Goal: Information Seeking & Learning: Check status

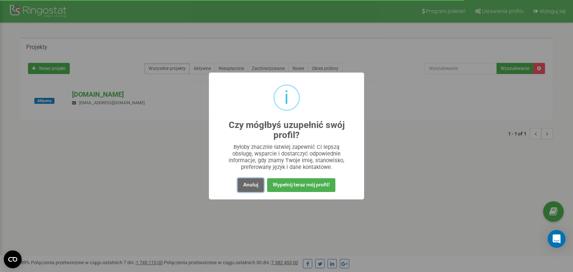
click at [255, 184] on button "Anuluj" at bounding box center [250, 186] width 26 height 14
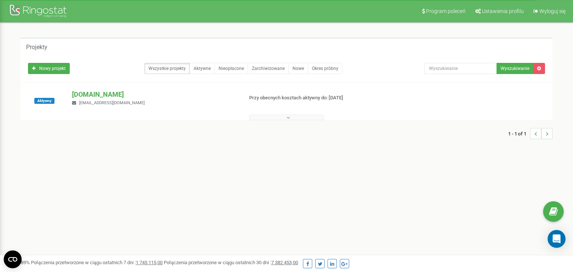
click at [291, 119] on button at bounding box center [286, 118] width 75 height 6
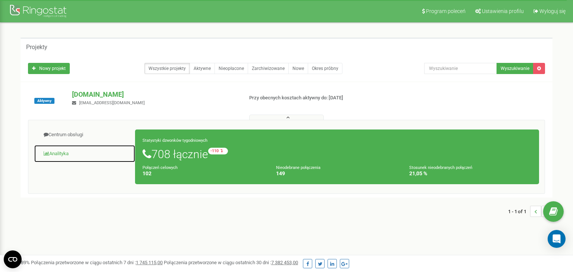
click at [63, 151] on link "Analityka" at bounding box center [84, 154] width 101 height 18
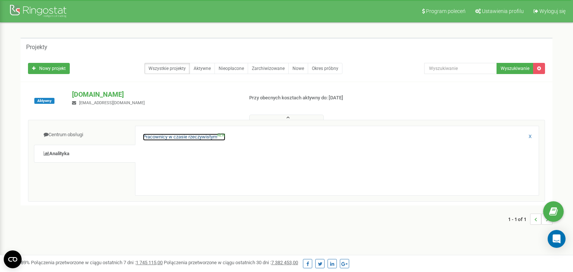
click at [173, 137] on link "Pracownicy w czasie rzeczywistym NEW" at bounding box center [184, 137] width 82 height 7
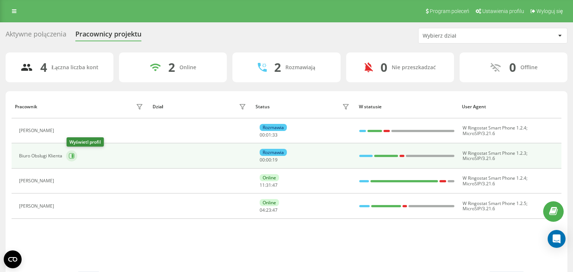
click at [73, 156] on icon at bounding box center [73, 156] width 2 height 4
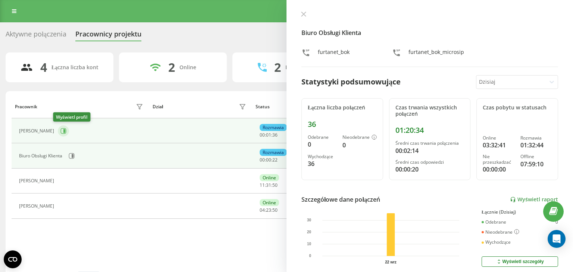
click at [60, 132] on icon at bounding box center [63, 131] width 6 height 6
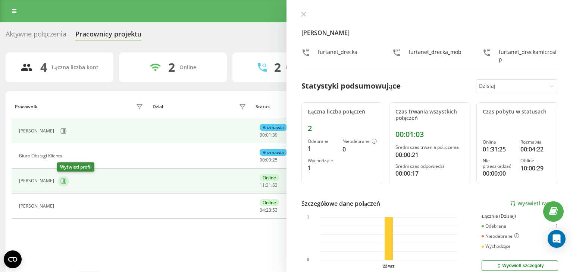
click at [63, 180] on icon at bounding box center [63, 182] width 6 height 6
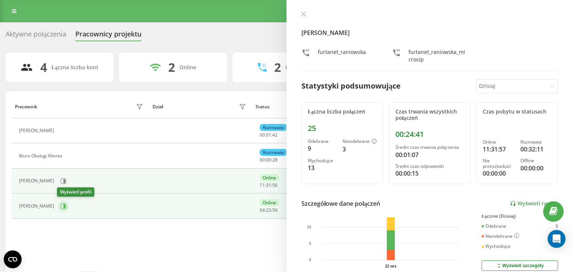
click at [62, 206] on icon at bounding box center [63, 207] width 6 height 6
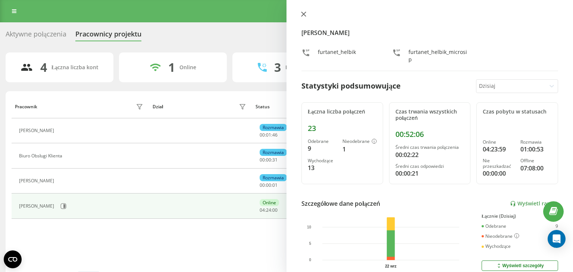
click at [303, 16] on icon at bounding box center [303, 14] width 5 height 5
